Goal: Transaction & Acquisition: Purchase product/service

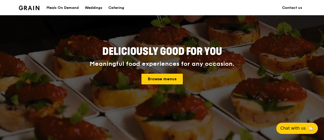
scroll to position [25, 0]
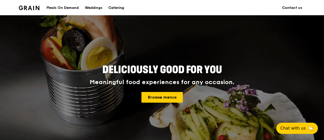
click at [113, 8] on div "Catering" at bounding box center [117, 7] width 16 height 15
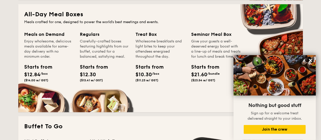
scroll to position [331, 0]
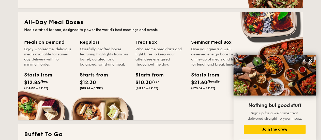
click at [122, 72] on div "Starts from $12.30 ($13.41 w/ GST)" at bounding box center [105, 81] width 54 height 21
click at [311, 61] on icon at bounding box center [310, 60] width 3 height 3
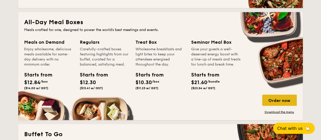
click at [278, 101] on div "Order now" at bounding box center [279, 100] width 35 height 11
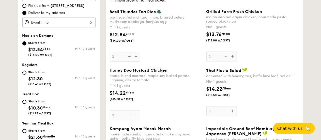
scroll to position [178, 0]
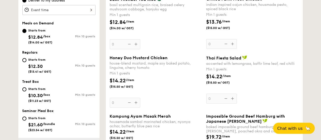
click at [27, 58] on div "Starts from $12.30 ($13.41 w/ GST)" at bounding box center [40, 65] width 37 height 17
click at [26, 58] on input "Starts from $12.30 ($13.41 w/ GST) Min 10 guests" at bounding box center [24, 60] width 4 height 4
radio input "true"
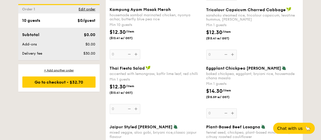
scroll to position [452, 0]
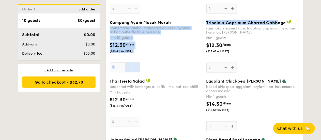
drag, startPoint x: 207, startPoint y: 22, endPoint x: 277, endPoint y: 22, distance: 69.2
click at [276, 23] on div "Kampung Ayam Masak Merah housemade sambal marinated chicken, nyonya achar, butt…" at bounding box center [204, 49] width 193 height 59
click at [277, 22] on span "Tricolour Capsicum Charred Cabbage" at bounding box center [246, 22] width 80 height 5
click at [237, 63] on input "0" at bounding box center [221, 68] width 31 height 10
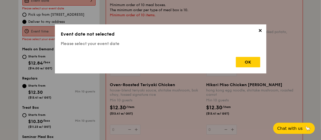
scroll to position [136, 0]
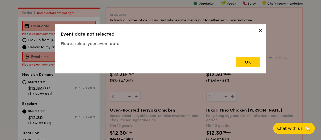
click at [258, 31] on span "✕" at bounding box center [260, 31] width 7 height 7
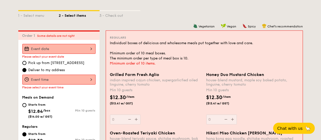
scroll to position [85, 0]
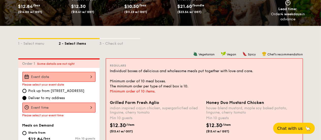
click at [90, 76] on div at bounding box center [58, 77] width 73 height 10
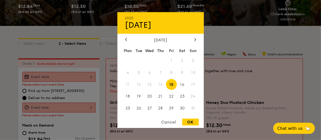
click at [1, 83] on div at bounding box center [160, 70] width 321 height 140
click at [81, 75] on div "2025 Aug [DATE] Tue Wed Thu Fri Sat Sun 1 2 3 4 5 6 7 8 9 10 11 12 13 14 15 16 …" at bounding box center [58, 77] width 73 height 10
click at [5, 72] on div at bounding box center [160, 70] width 321 height 140
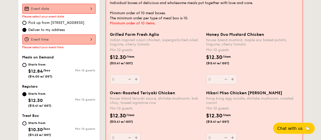
scroll to position [161, 0]
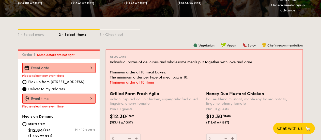
scroll to position [85, 0]
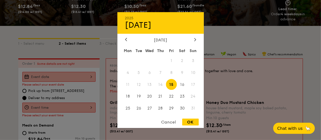
click at [52, 78] on div "2025 Aug [DATE] Tue Wed Thu Fri Sat Sun 1 2 3 4 5 6 7 8 9 10 11 12 13 14 15 16 …" at bounding box center [58, 77] width 73 height 10
drag, startPoint x: 128, startPoint y: 96, endPoint x: 125, endPoint y: 93, distance: 3.6
click at [128, 96] on span "18" at bounding box center [128, 96] width 11 height 11
click at [193, 123] on div "OK" at bounding box center [190, 122] width 17 height 7
type input "[DATE]"
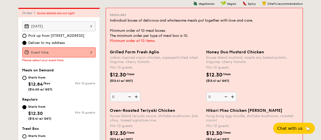
scroll to position [136, 0]
click at [56, 49] on div at bounding box center [58, 52] width 73 height 10
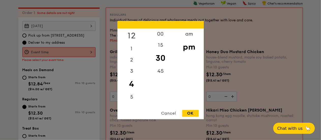
click at [132, 35] on div "12" at bounding box center [131, 35] width 29 height 15
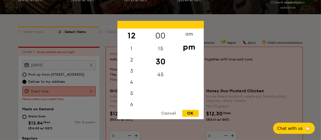
scroll to position [59, 0]
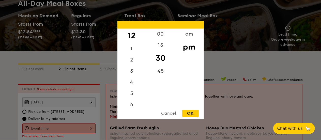
click at [132, 37] on div "12" at bounding box center [131, 35] width 29 height 15
click at [160, 36] on div "00" at bounding box center [160, 35] width 29 height 15
click at [187, 37] on div "am" at bounding box center [189, 35] width 29 height 15
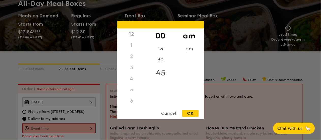
click at [158, 74] on div "45" at bounding box center [160, 73] width 29 height 15
click at [132, 102] on div "11" at bounding box center [131, 102] width 29 height 15
click at [159, 60] on div "30" at bounding box center [160, 58] width 29 height 15
click at [196, 110] on div "OK" at bounding box center [190, 113] width 17 height 7
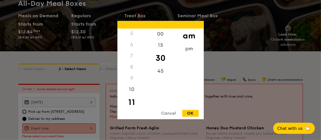
type input "11:30AM"
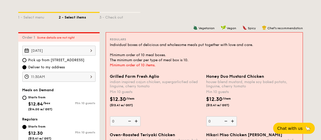
scroll to position [110, 0]
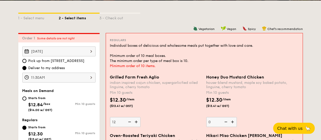
type input "12"
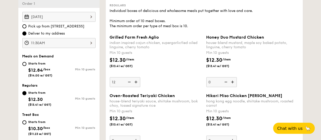
scroll to position [187, 0]
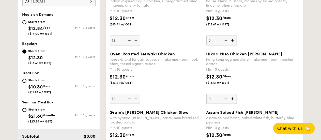
type input "12"
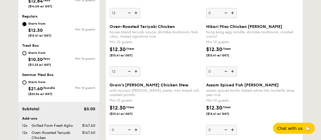
scroll to position [237, 0]
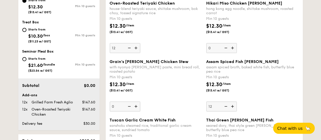
type input "12"
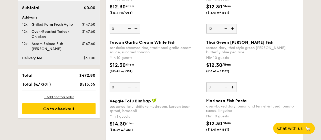
scroll to position [288, 0]
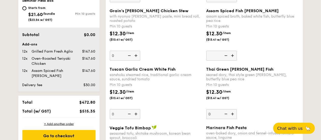
type input "0"
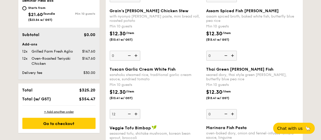
type input "12"
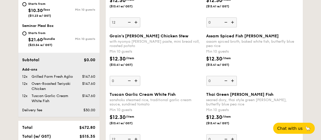
scroll to position [263, 0]
